Goal: Information Seeking & Learning: Learn about a topic

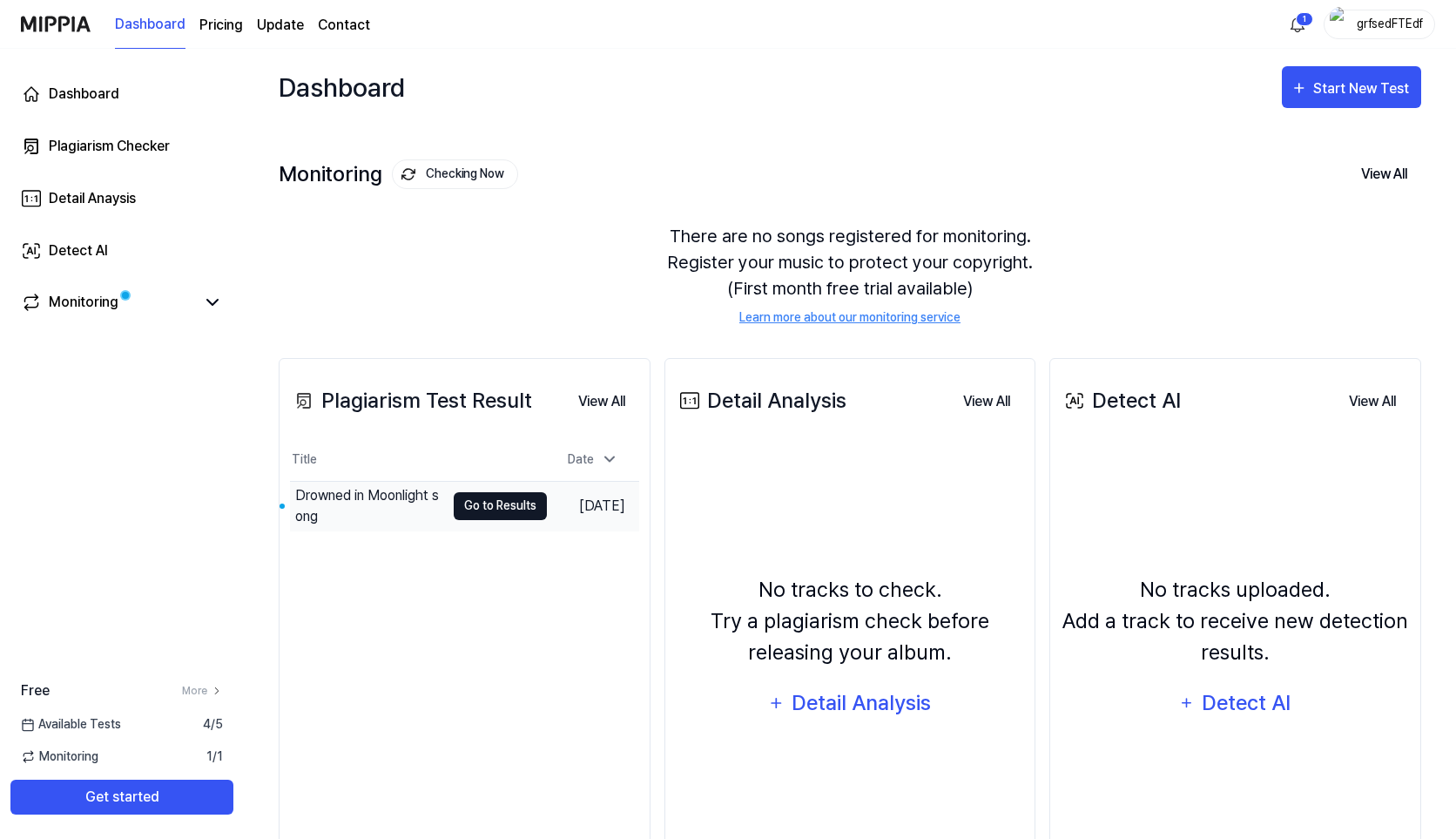
click at [491, 509] on button "Go to Results" at bounding box center [501, 506] width 94 height 28
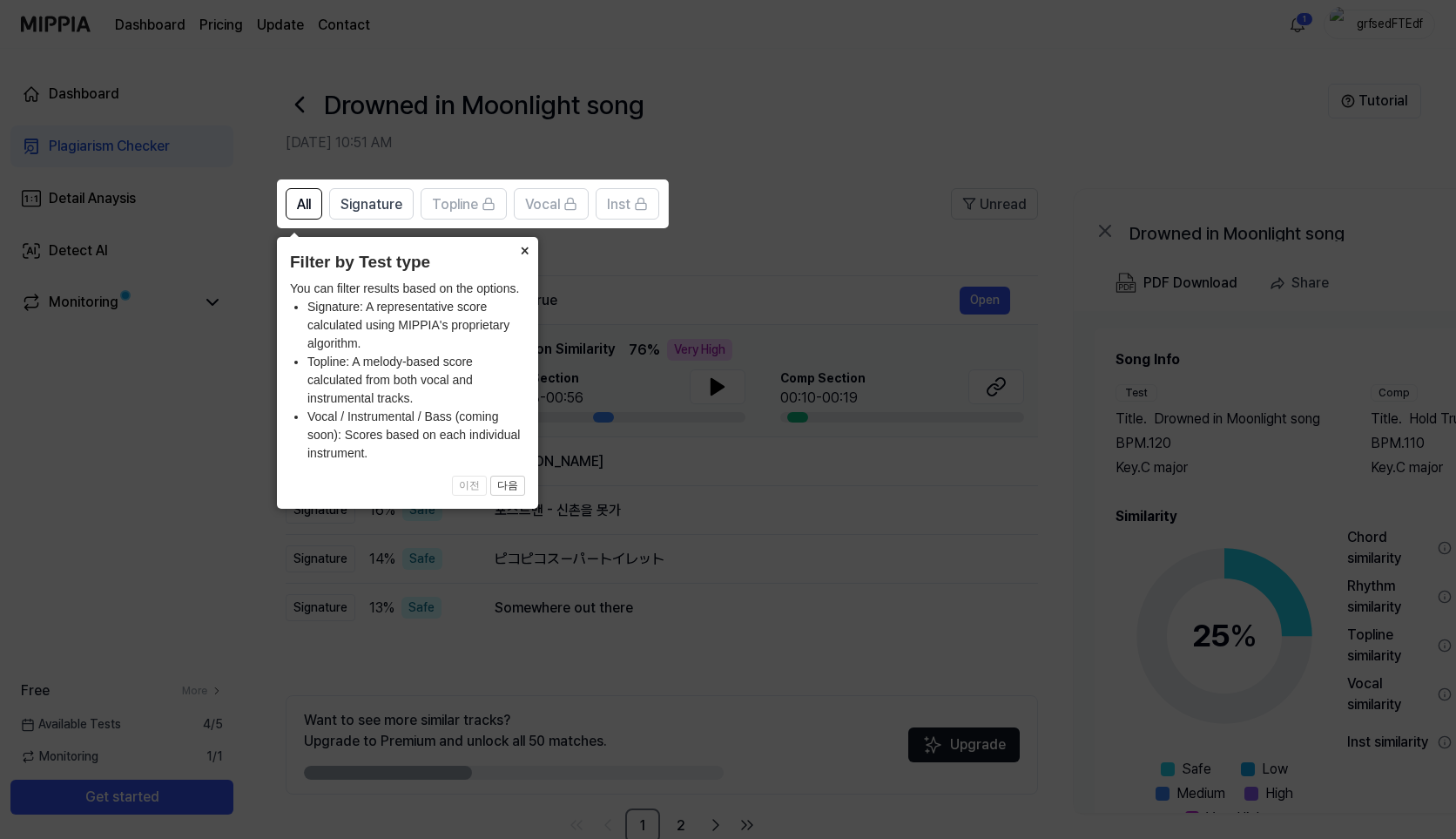
click at [462, 441] on div "× Filter by Test type You can filter results based on the options. Signature: A…" at bounding box center [408, 373] width 261 height 272
drag, startPoint x: 406, startPoint y: 406, endPoint x: 545, endPoint y: 525, distance: 183.0
click at [545, 525] on body "Dashboard Pricing Update Contact 1 grfsedFTEdf Dashboard Plagiarism Checker Det…" at bounding box center [728, 420] width 1456 height 839
click at [389, 374] on li "Topline: A melody-based score calculated from both vocal and instrumental track…" at bounding box center [416, 380] width 218 height 55
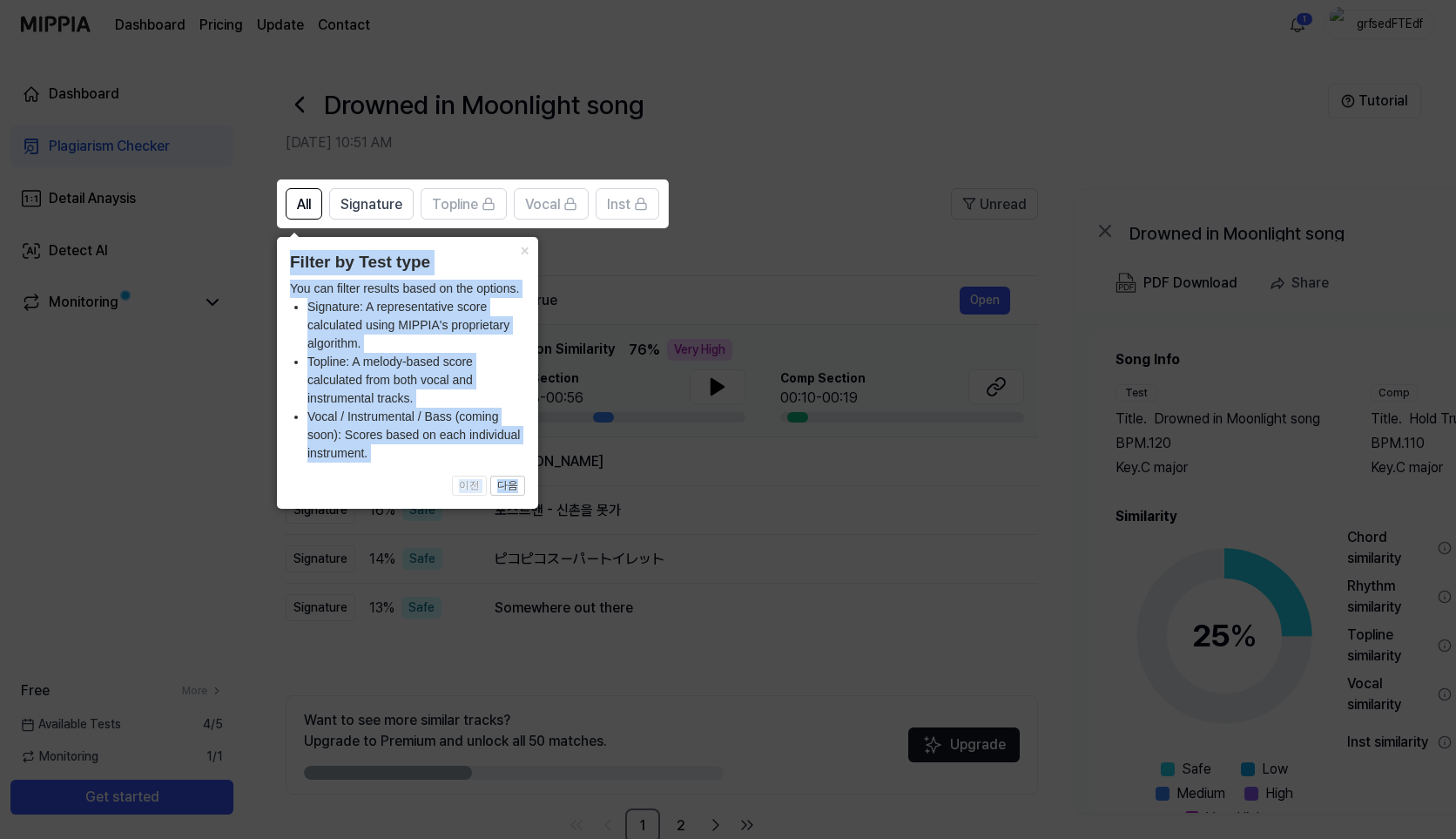
drag, startPoint x: 290, startPoint y: 256, endPoint x: 562, endPoint y: 499, distance: 364.7
click at [562, 499] on body "Dashboard Pricing Update Contact 1 grfsedFTEdf Dashboard Plagiarism Checker Det…" at bounding box center [728, 420] width 1456 height 839
copy div "Filter by Test type You can filter results based on the options. Signature: A r…"
click at [506, 452] on li "Vocal / Instrumental / Bass (coming soon): Scores based on each individual inst…" at bounding box center [416, 435] width 218 height 55
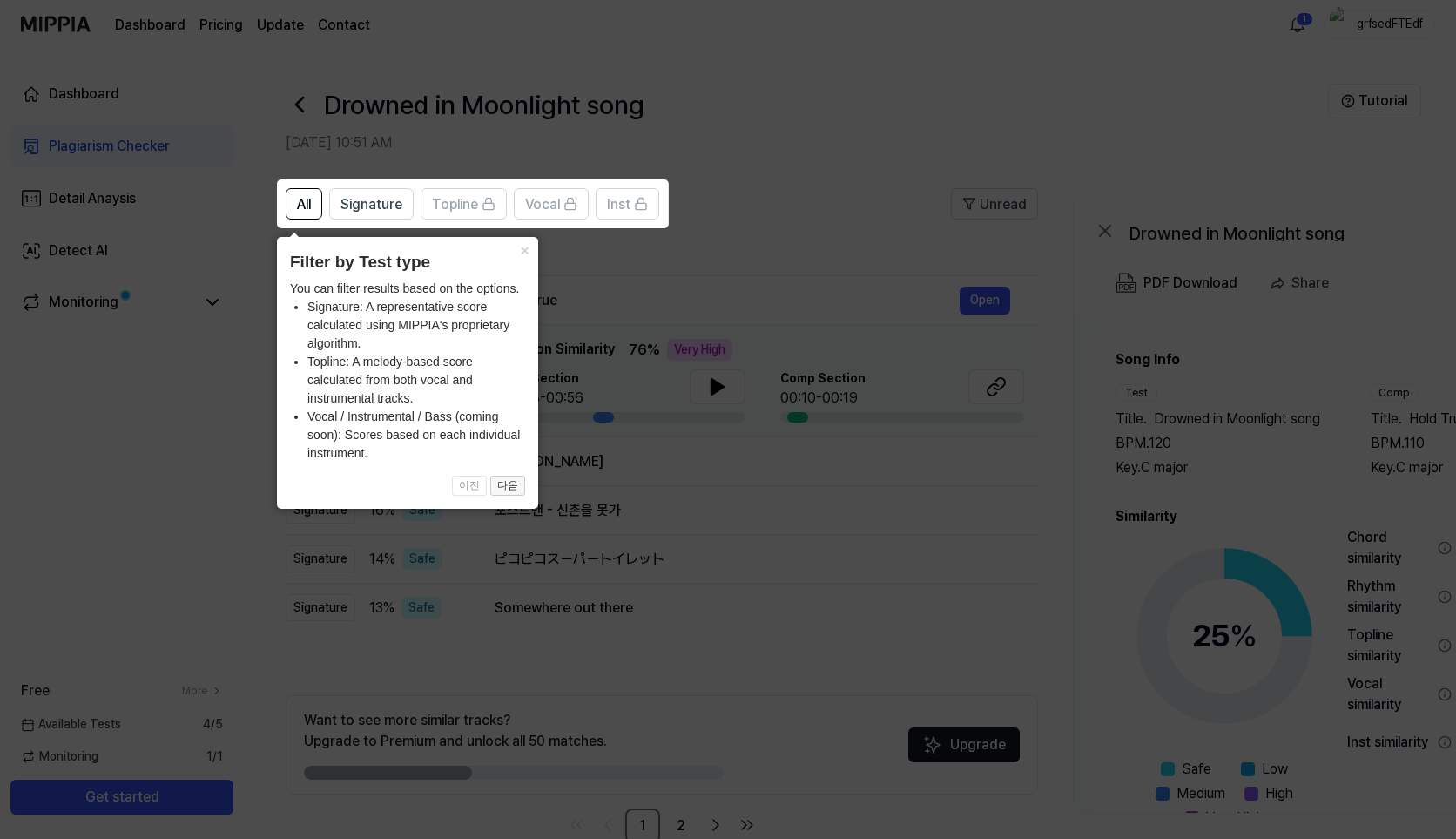
click at [494, 488] on button "다음" at bounding box center [507, 486] width 34 height 21
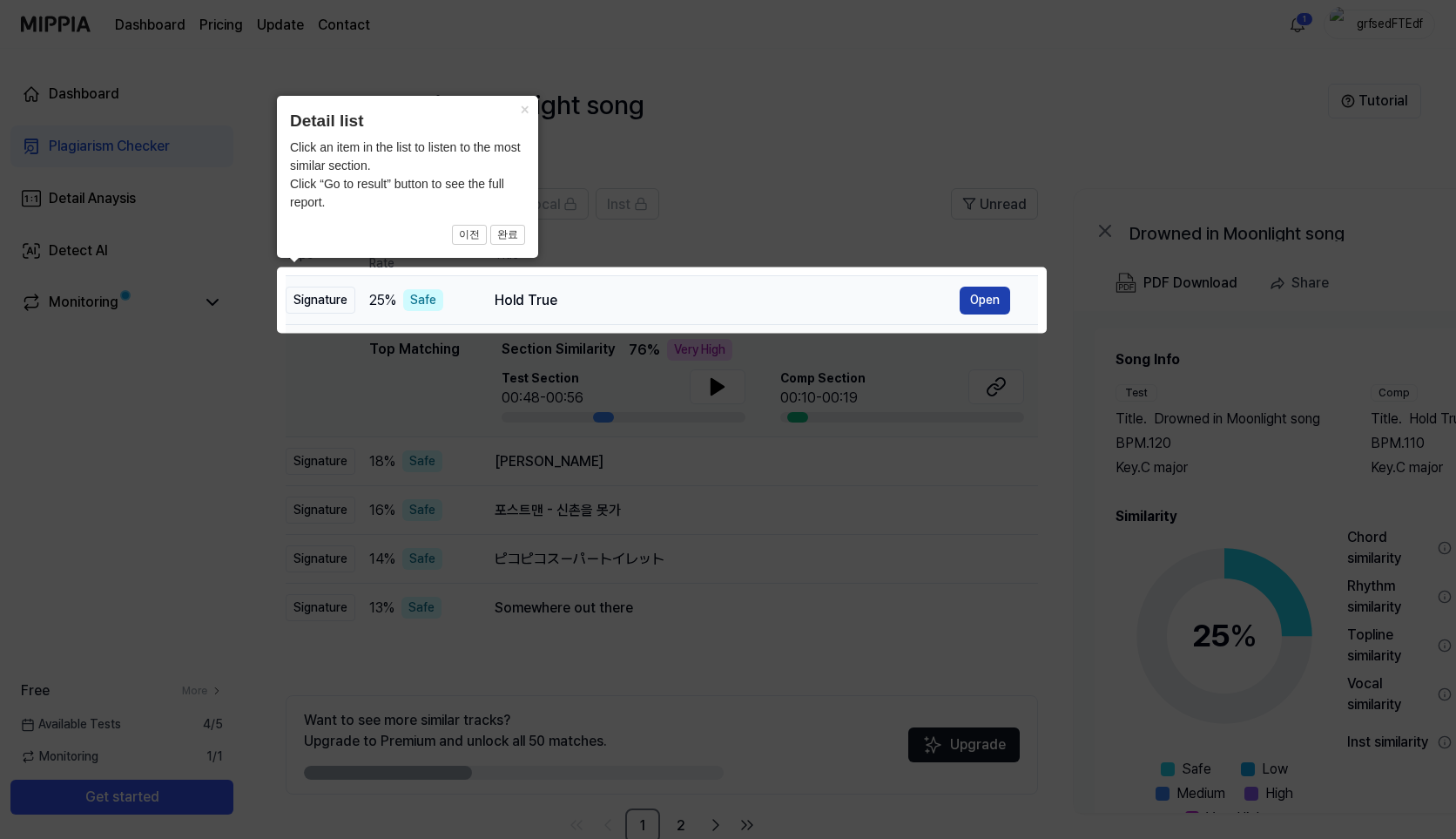
click at [971, 303] on button "Open" at bounding box center [984, 300] width 50 height 28
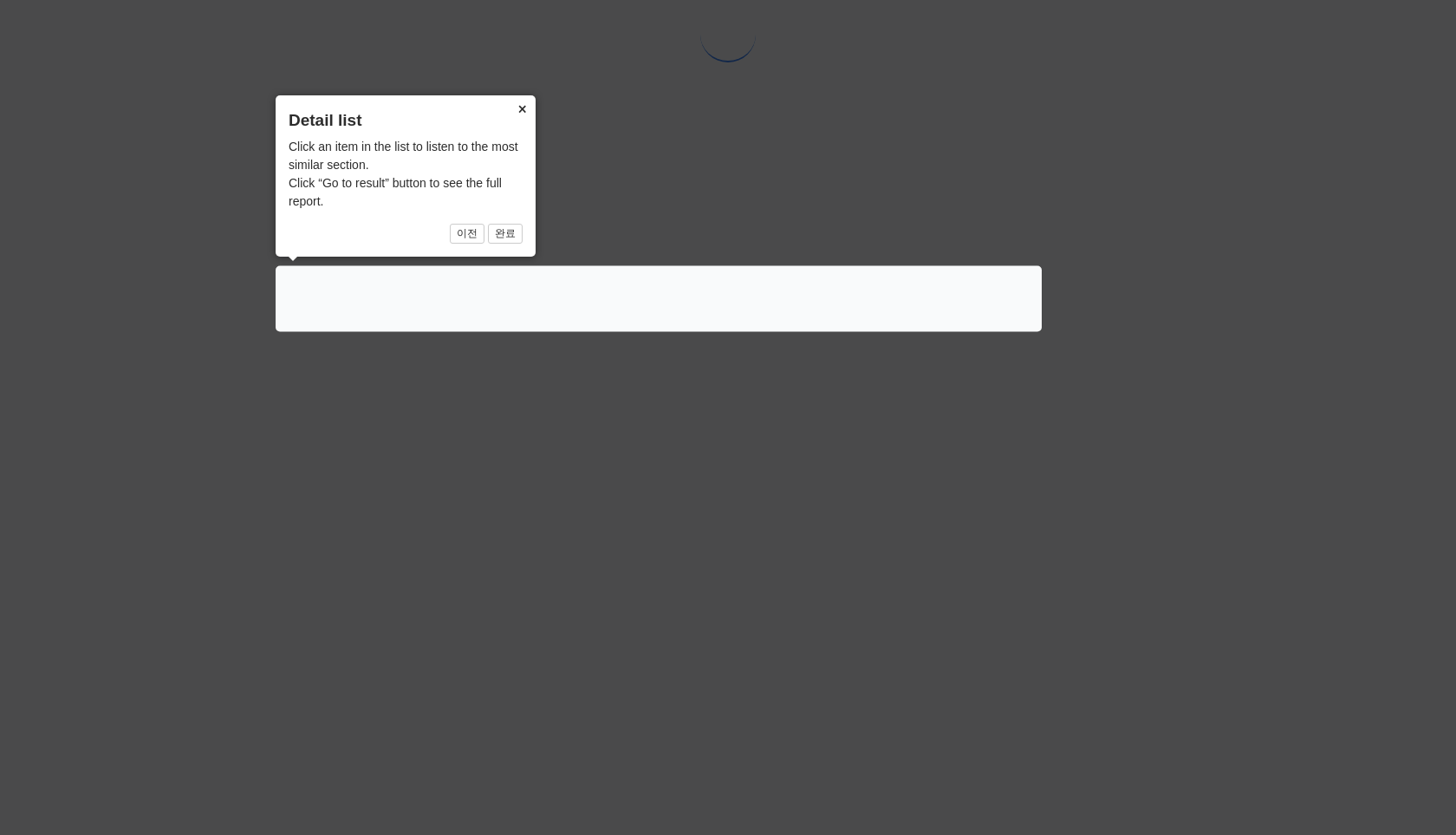
click at [525, 109] on button "×" at bounding box center [522, 107] width 28 height 25
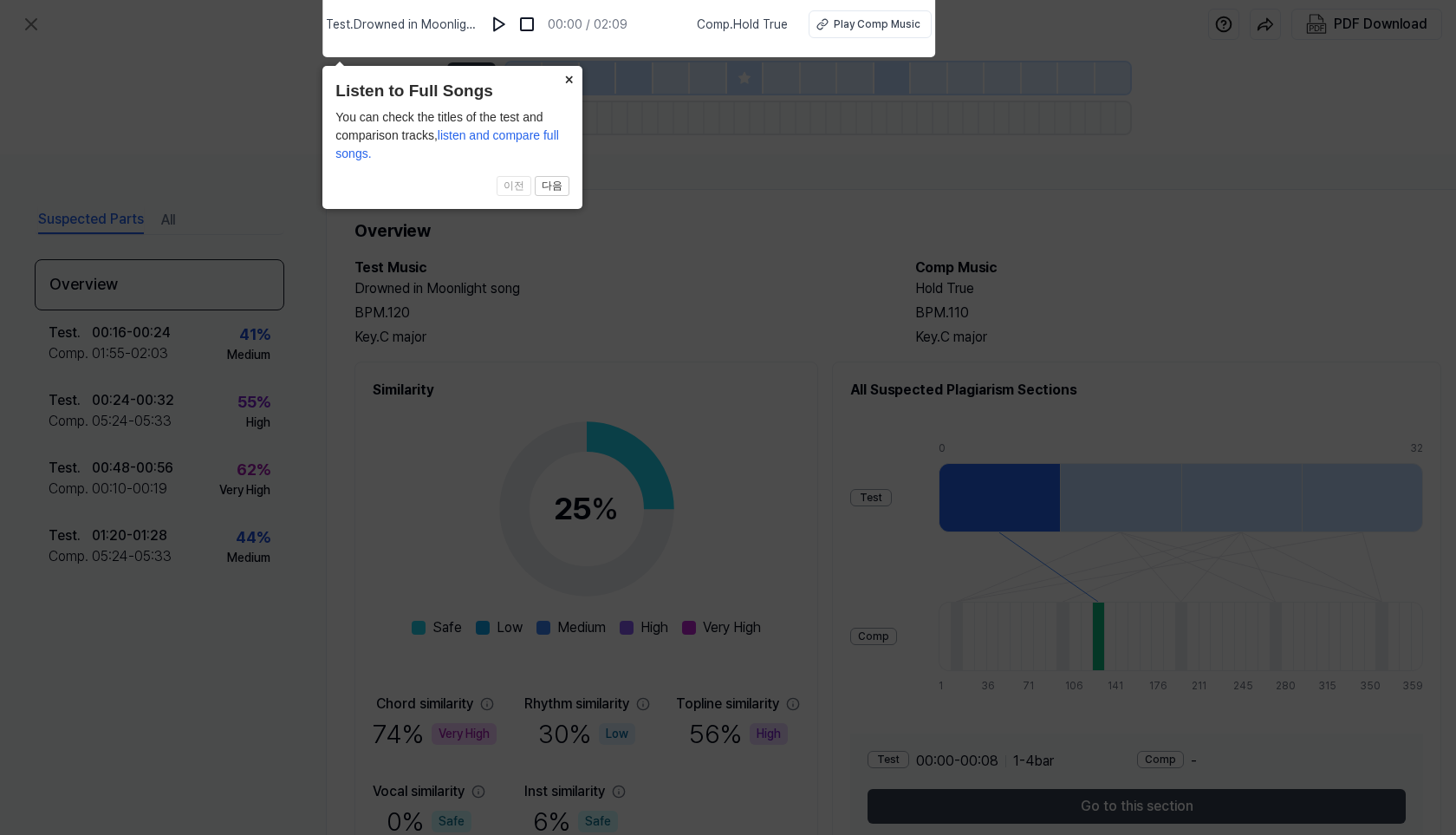
click at [564, 86] on button "×" at bounding box center [569, 78] width 28 height 25
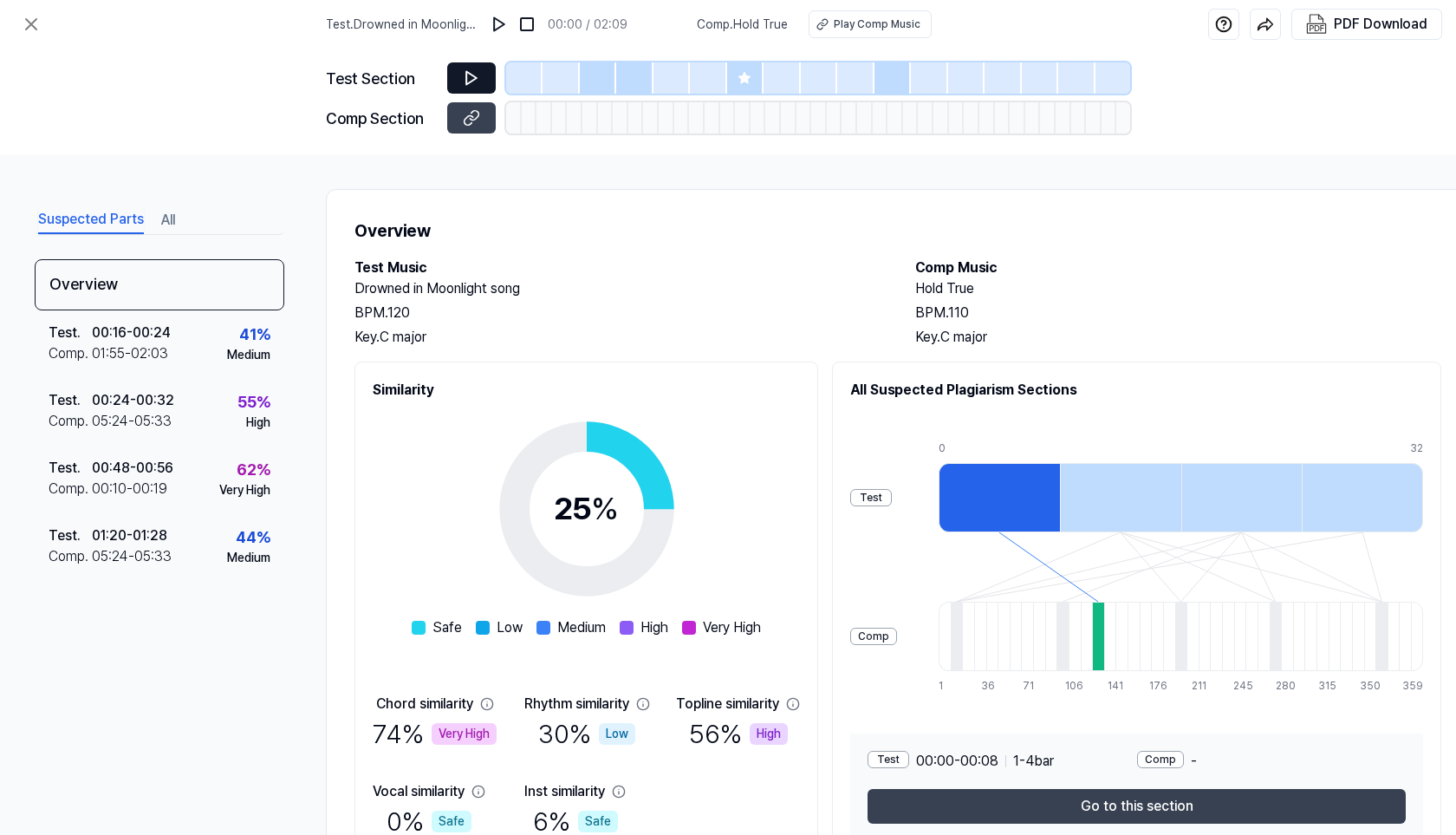
click at [479, 76] on icon at bounding box center [472, 78] width 18 height 18
click at [460, 84] on button at bounding box center [471, 78] width 48 height 32
click at [457, 79] on button at bounding box center [471, 78] width 48 height 32
click at [459, 77] on button at bounding box center [471, 78] width 48 height 32
click at [492, 23] on button at bounding box center [499, 25] width 28 height 28
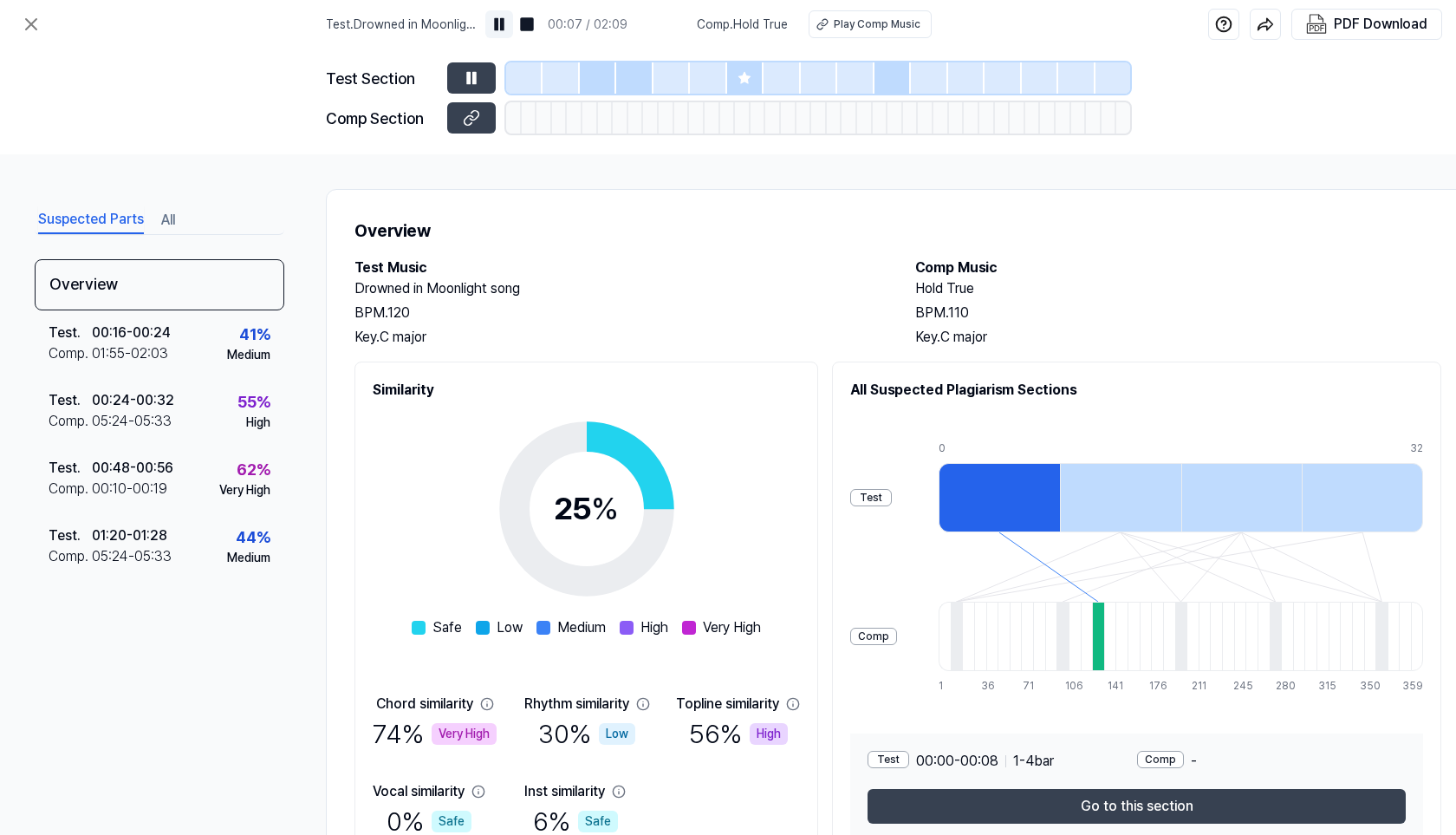
click at [503, 24] on img at bounding box center [499, 25] width 18 height 18
click at [850, 638] on div "Comp" at bounding box center [873, 636] width 47 height 18
click at [1092, 631] on div at bounding box center [1098, 635] width 12 height 69
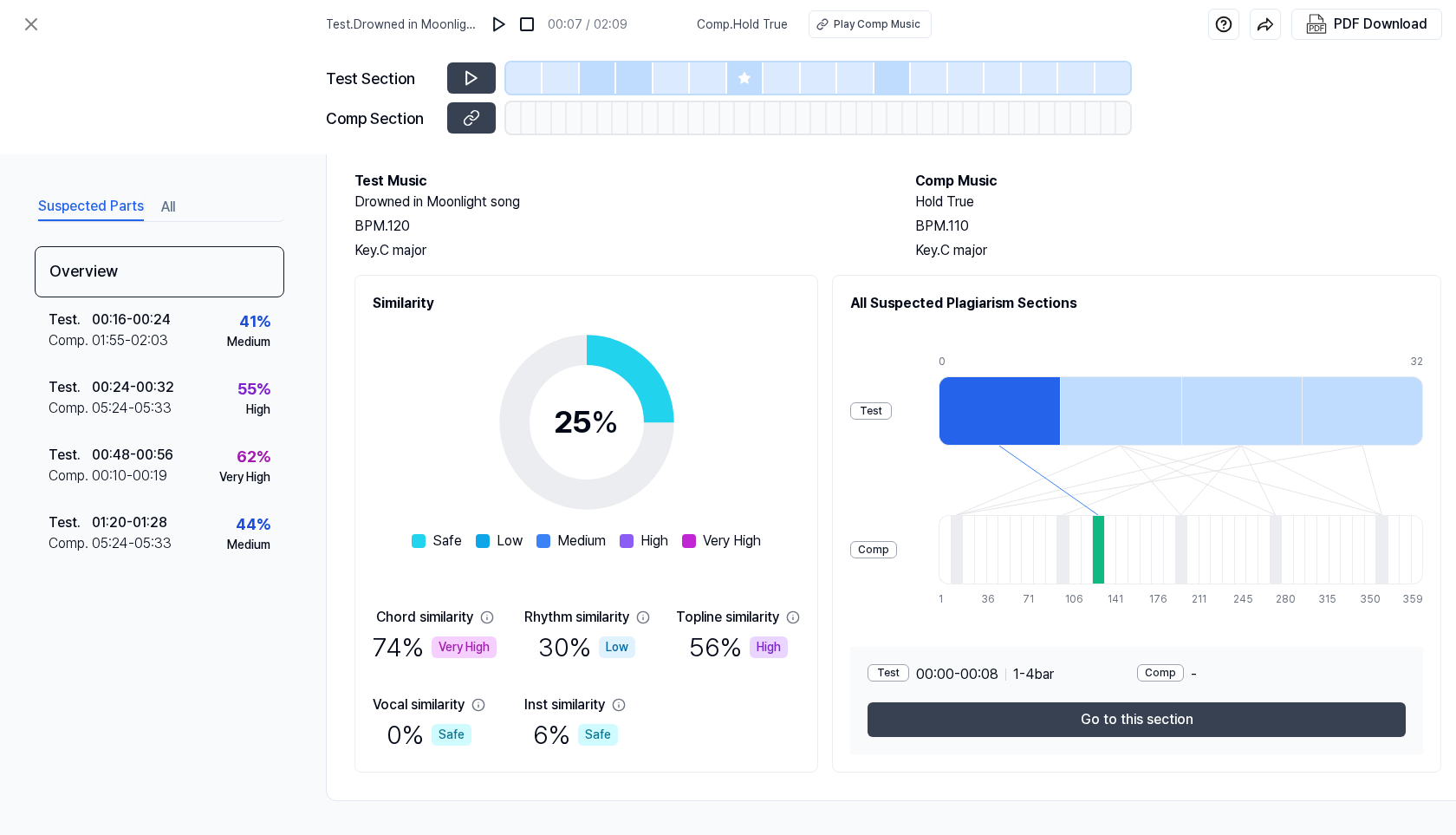
scroll to position [94, 0]
click at [424, 610] on div "Chord similarity" at bounding box center [424, 616] width 97 height 21
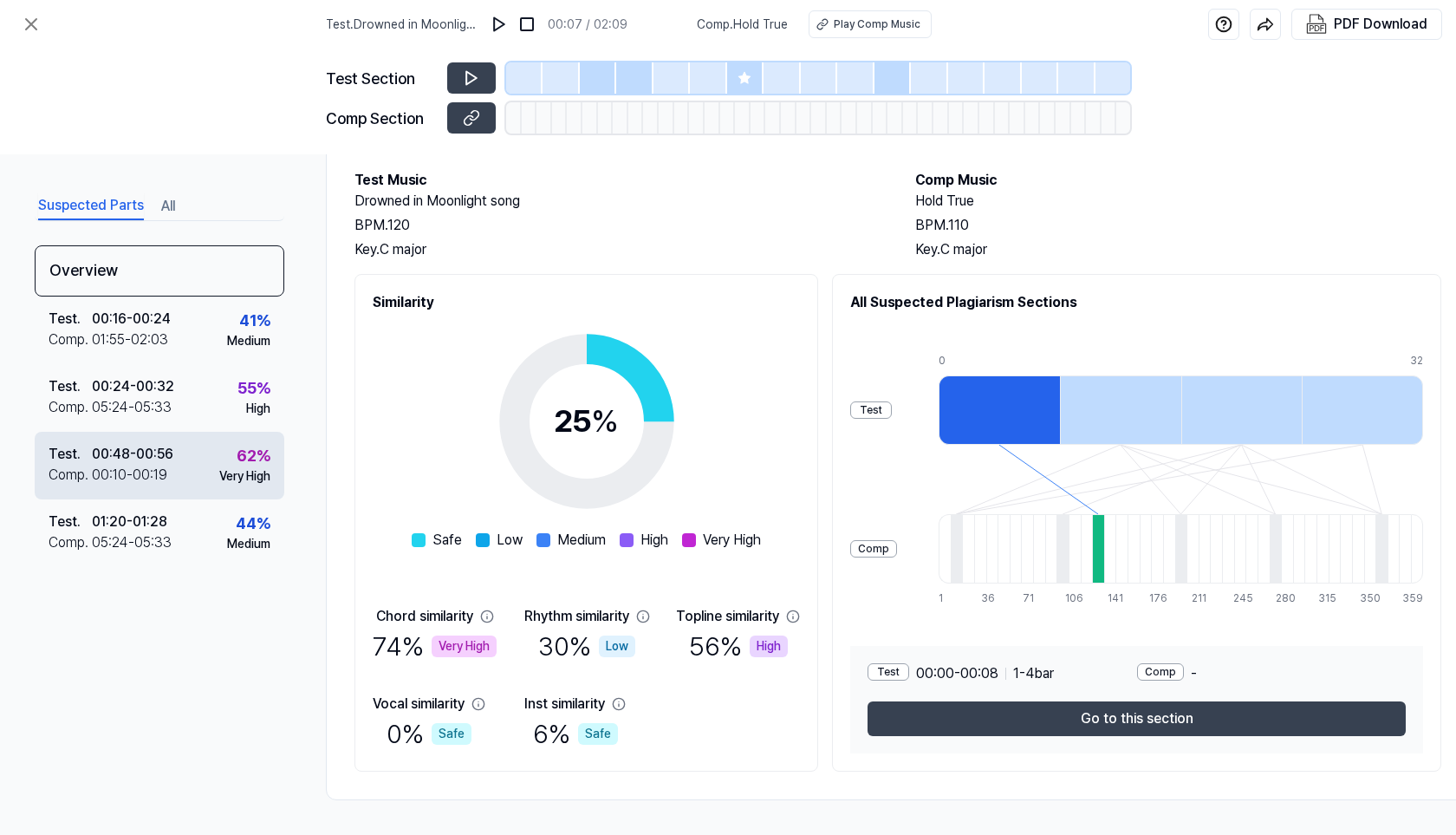
click at [206, 461] on div "Test . 00:48 - 00:56 Comp . 00:10 - 00:19 62 % Very High" at bounding box center [159, 465] width 250 height 68
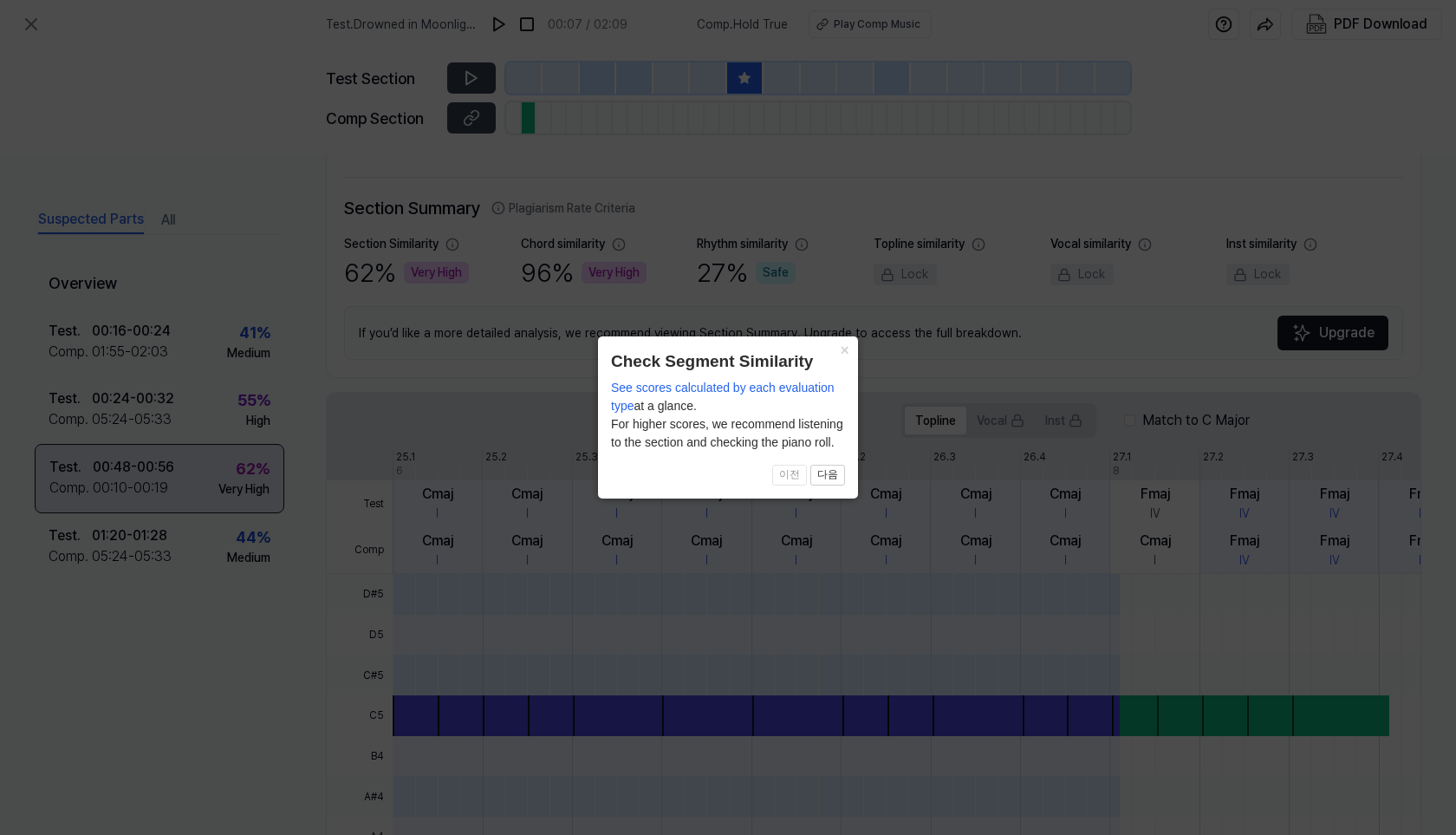
scroll to position [354, 0]
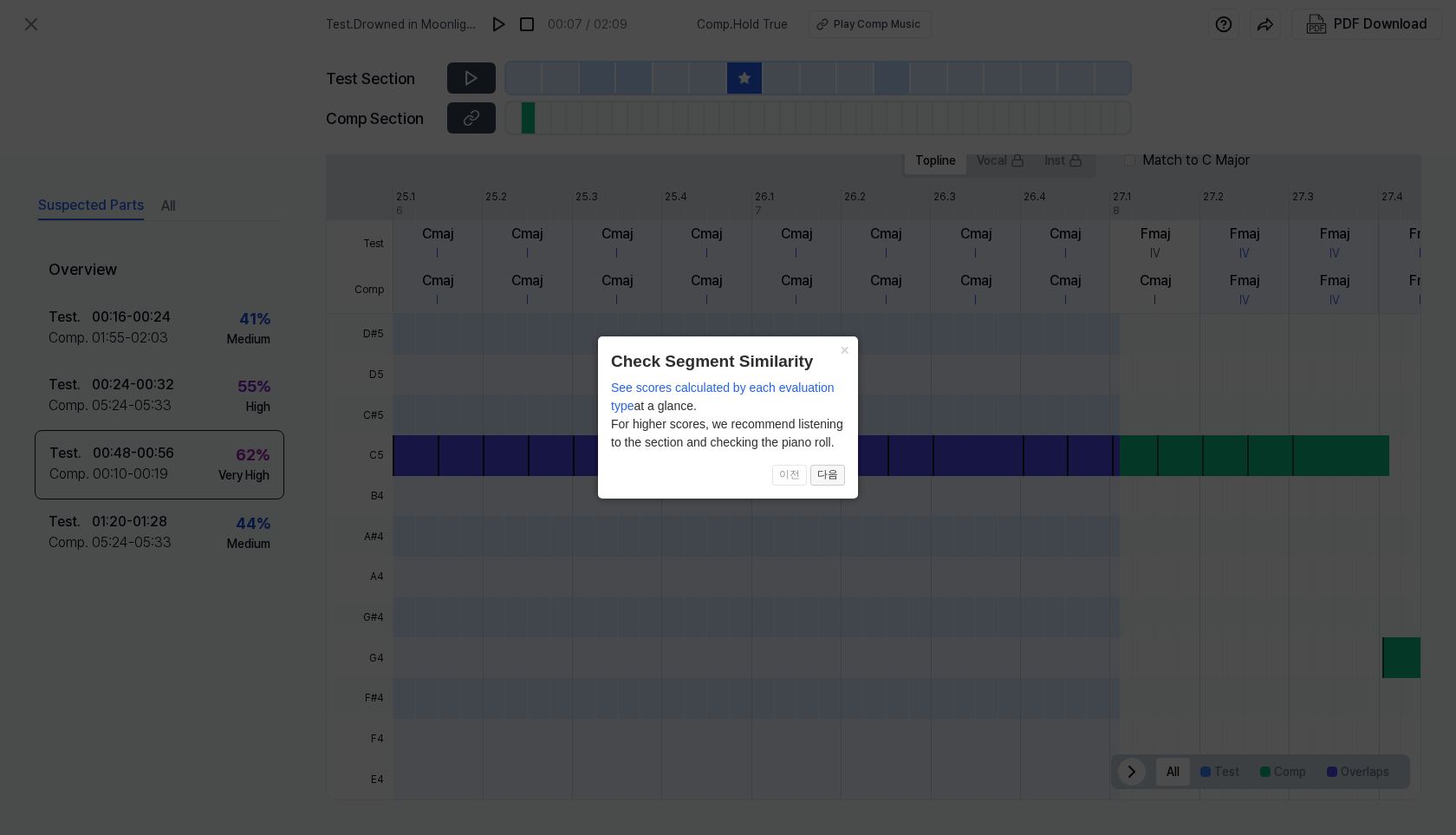
click at [823, 475] on button "다음" at bounding box center [827, 476] width 34 height 21
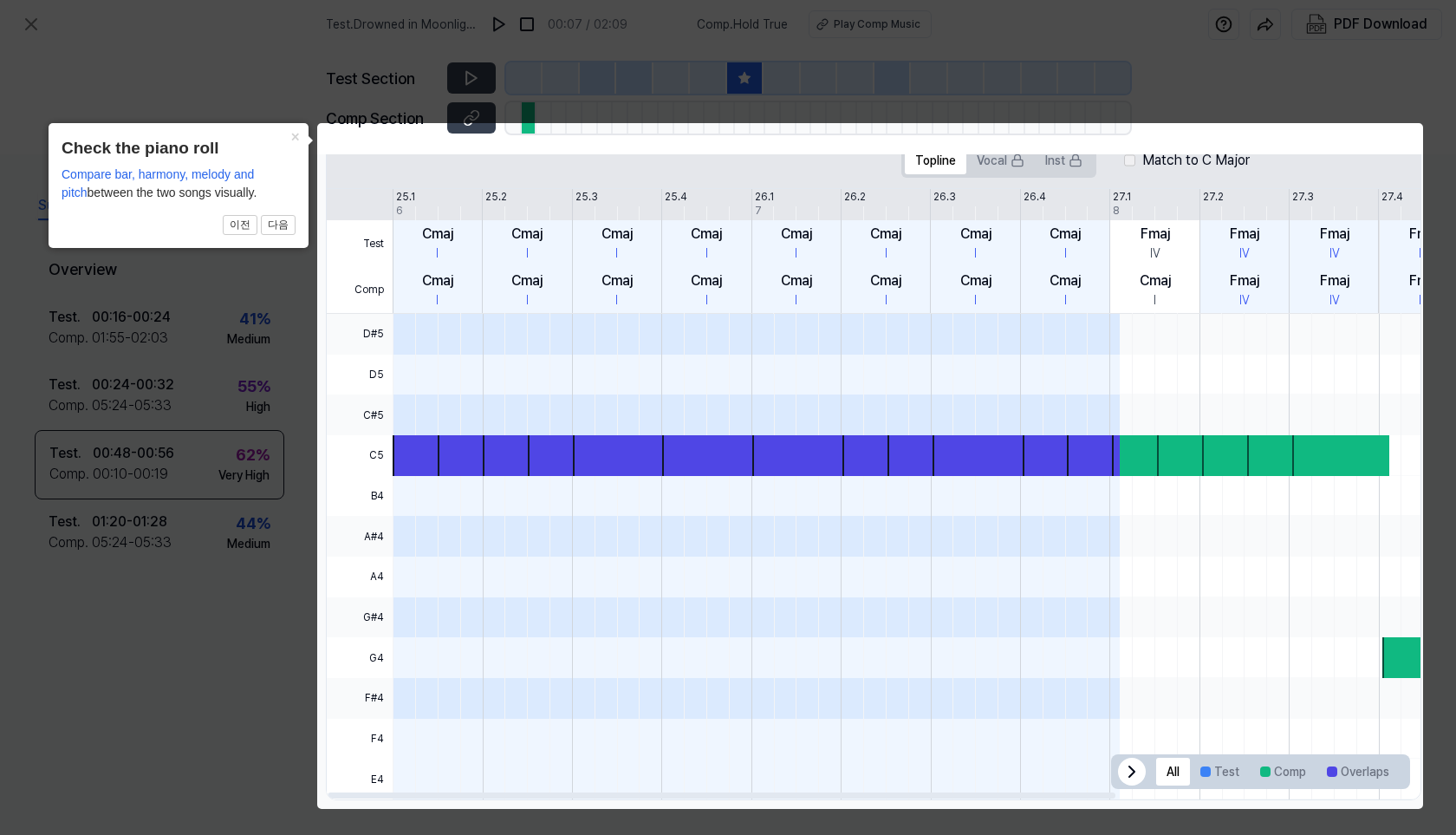
click at [619, 347] on span at bounding box center [621, 334] width 97 height 40
click at [272, 228] on button "다음" at bounding box center [278, 226] width 34 height 21
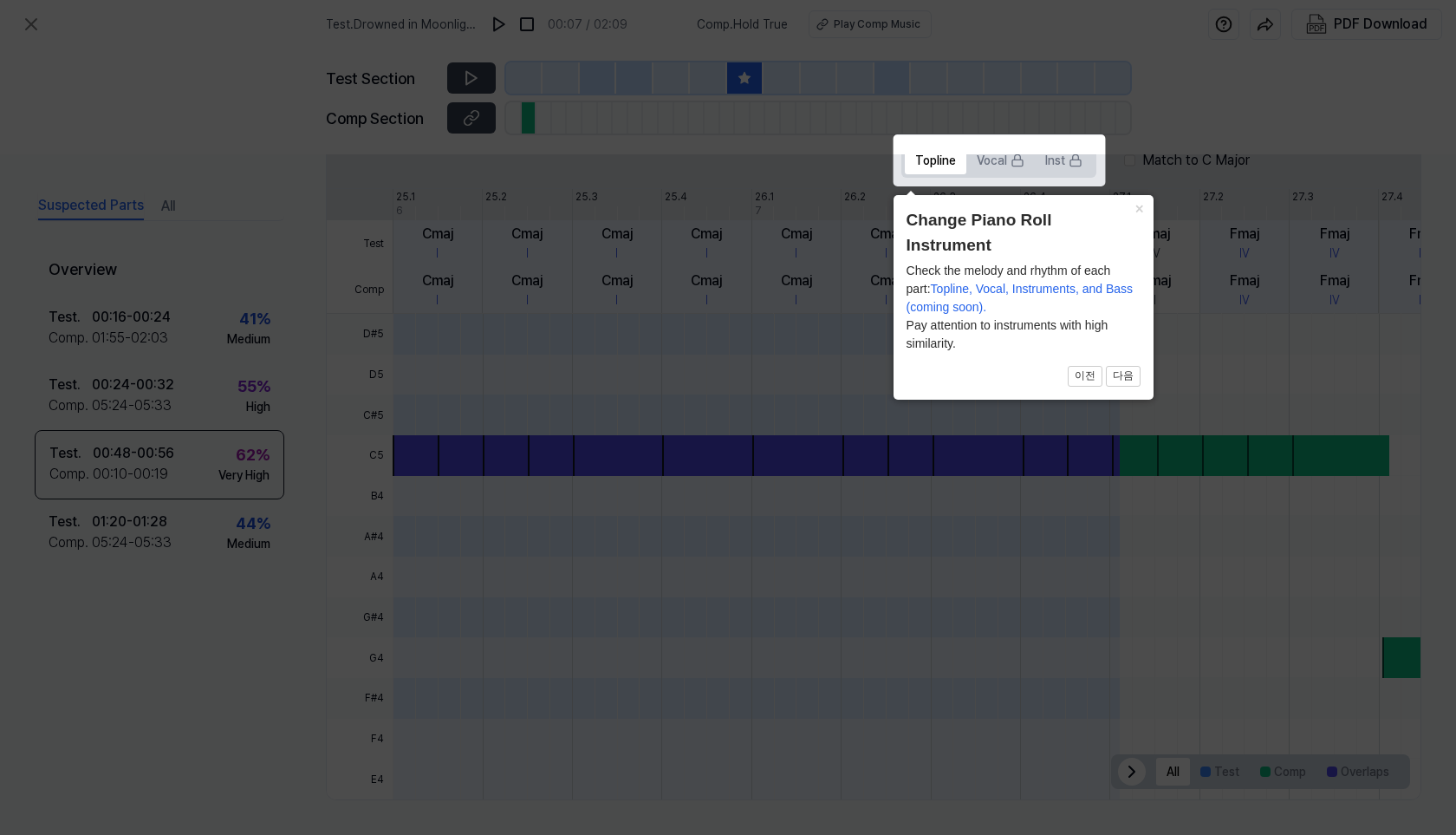
click at [1119, 367] on div "× Change Piano Roll Instrument Check the melody and rhythm of each part: Toplin…" at bounding box center [1024, 297] width 260 height 205
click at [1120, 371] on button "다음" at bounding box center [1122, 376] width 34 height 21
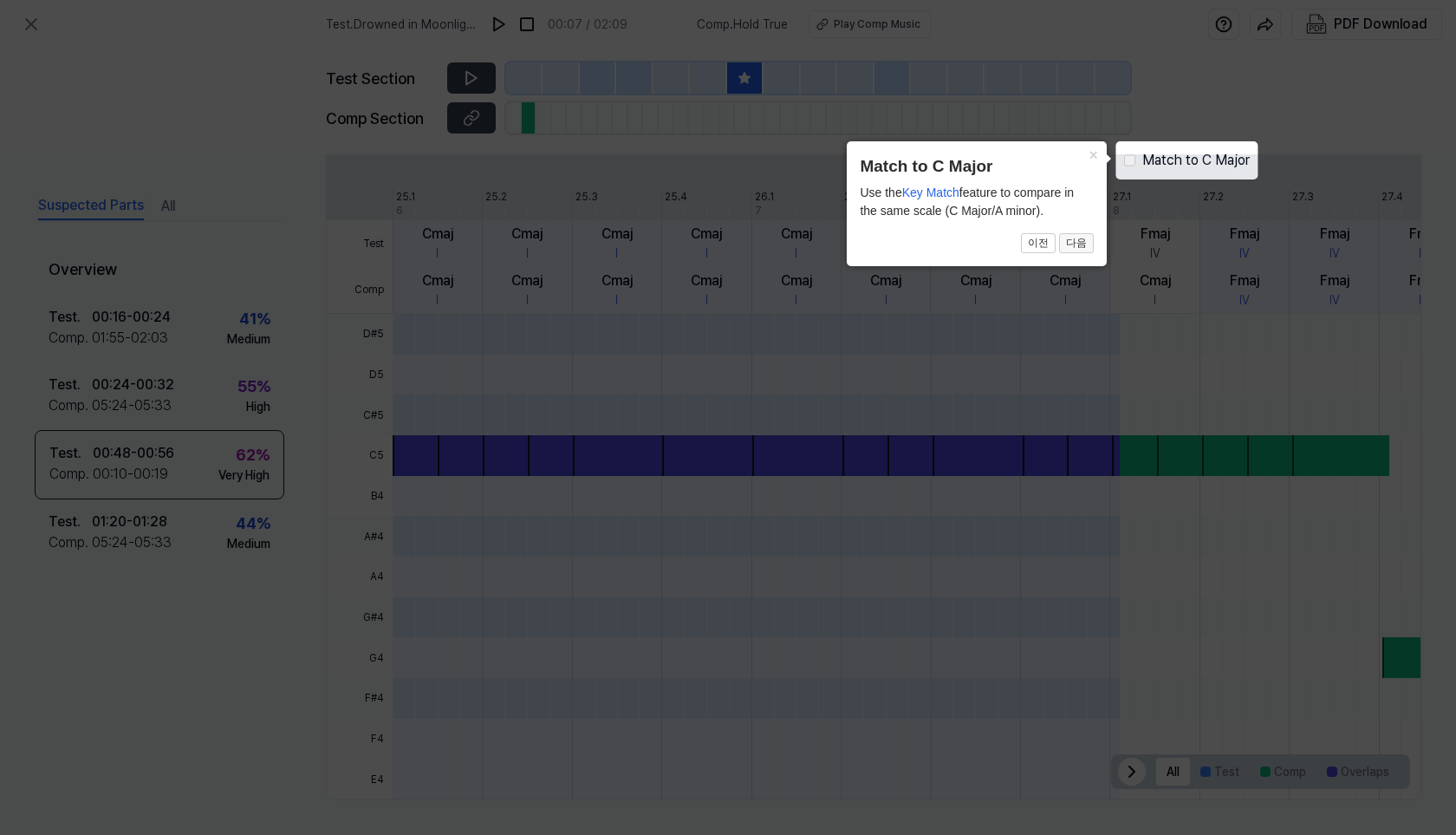
click at [1077, 248] on button "다음" at bounding box center [1076, 243] width 34 height 21
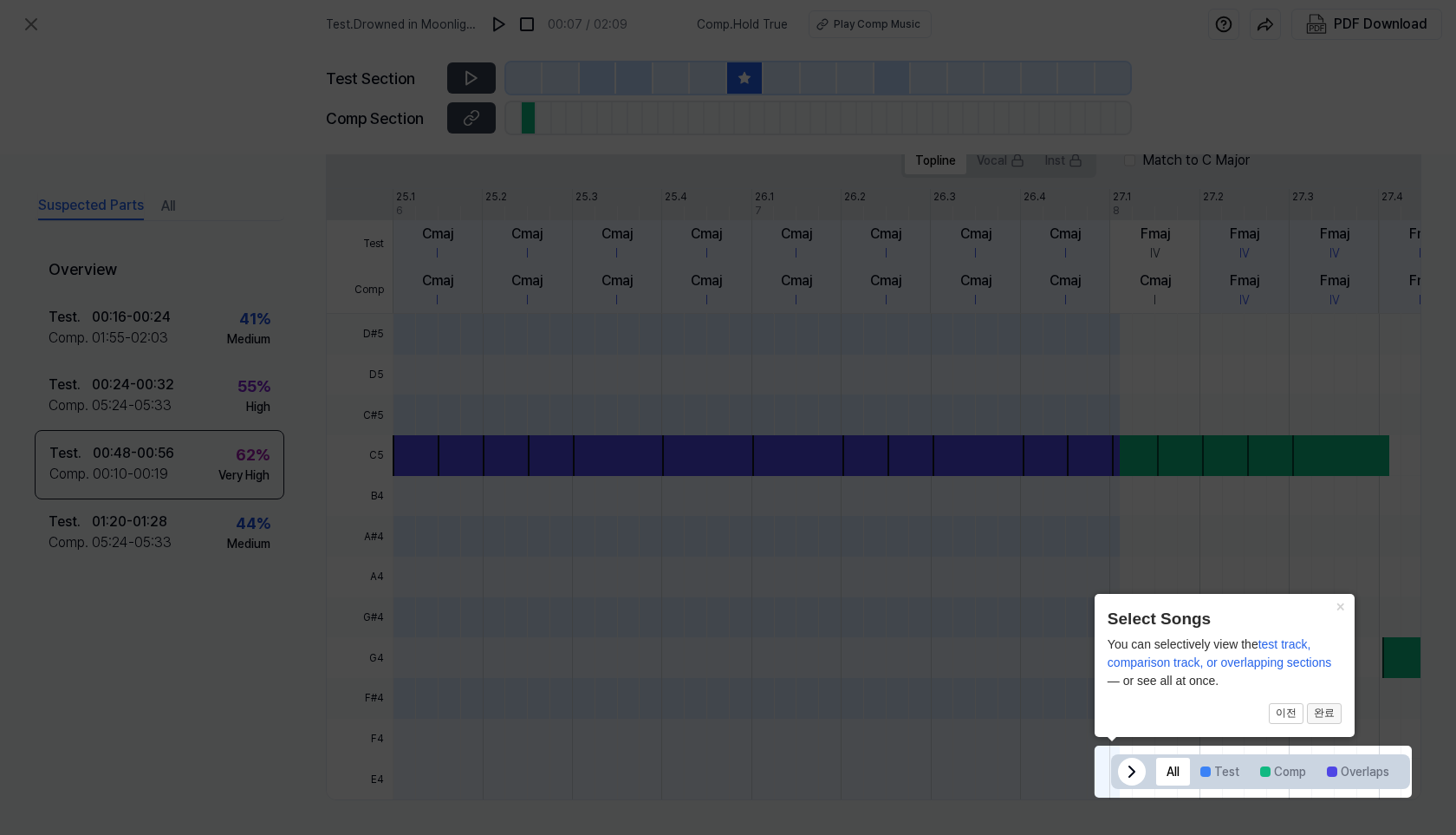
click at [1314, 704] on button "완료" at bounding box center [1323, 714] width 34 height 21
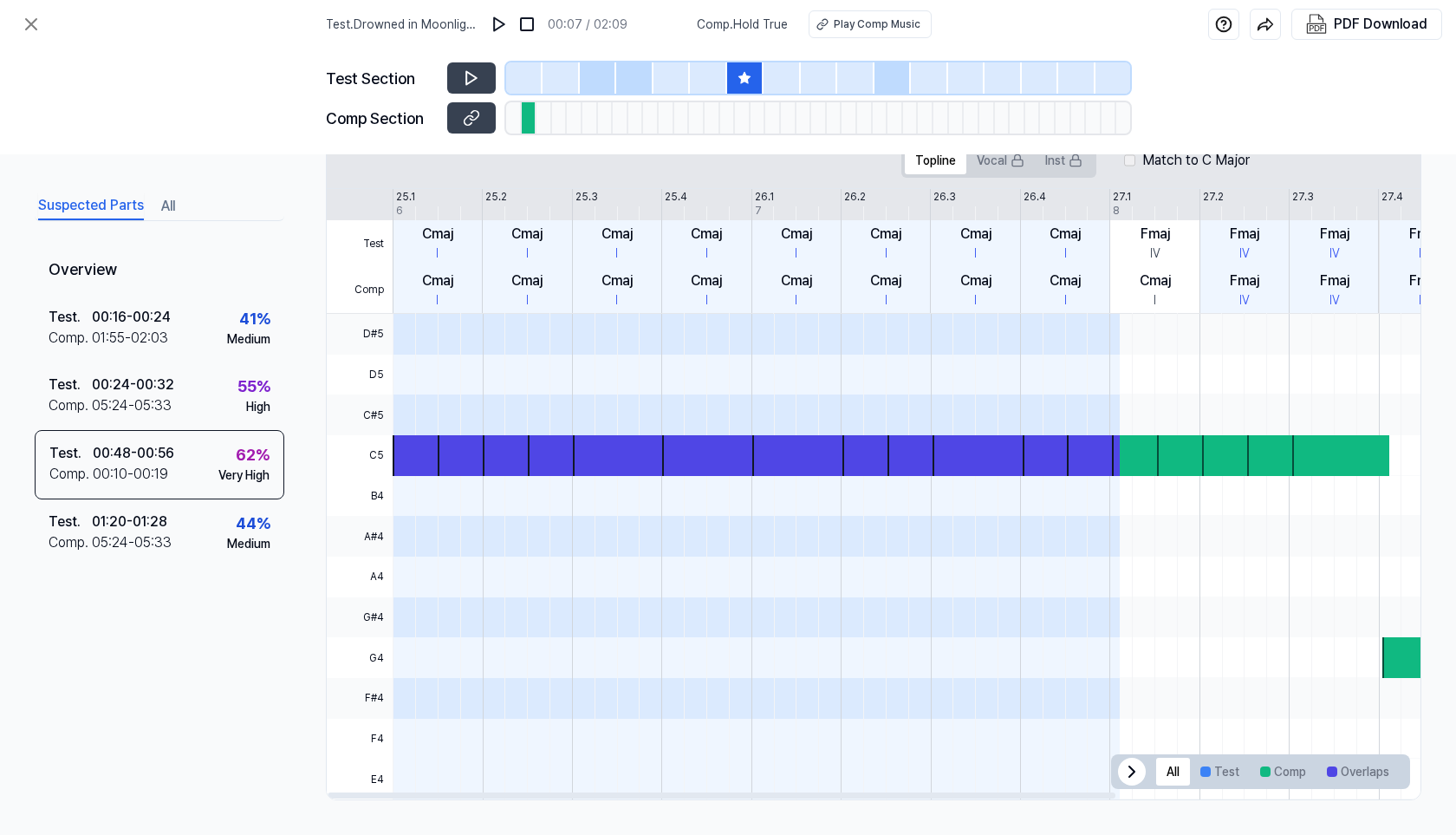
click at [1146, 767] on div "All Test Comp Overlaps" at bounding box center [1274, 771] width 257 height 34
click at [471, 82] on icon at bounding box center [472, 78] width 11 height 13
drag, startPoint x: 559, startPoint y: 86, endPoint x: 497, endPoint y: 86, distance: 62.0
click at [497, 86] on div "Test Section" at bounding box center [728, 78] width 804 height 32
click at [482, 75] on button at bounding box center [471, 78] width 48 height 32
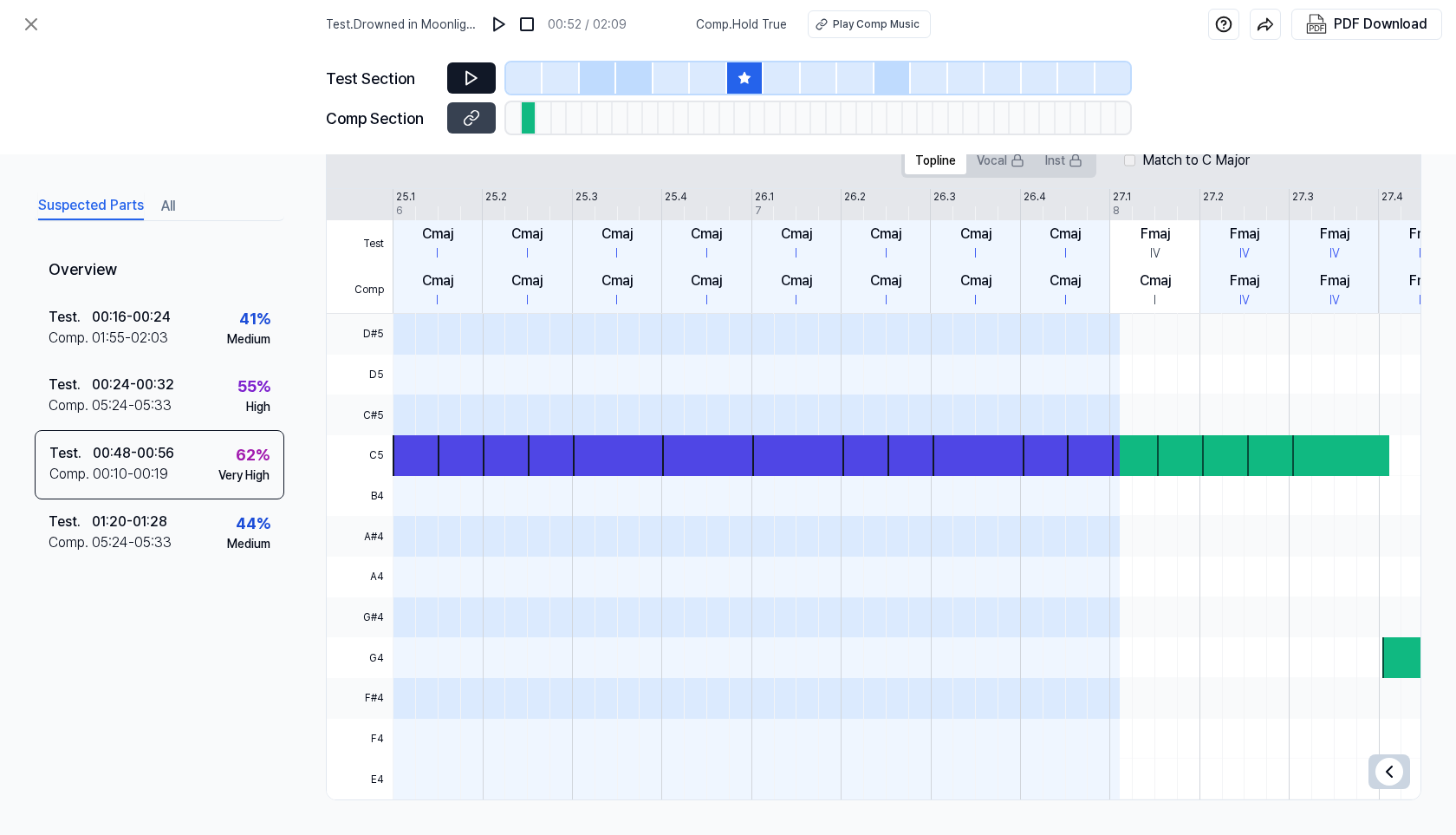
click at [482, 75] on button at bounding box center [471, 78] width 48 height 32
click at [477, 81] on icon at bounding box center [472, 78] width 18 height 18
click at [471, 112] on icon at bounding box center [472, 118] width 18 height 18
